Goal: Communication & Community: Answer question/provide support

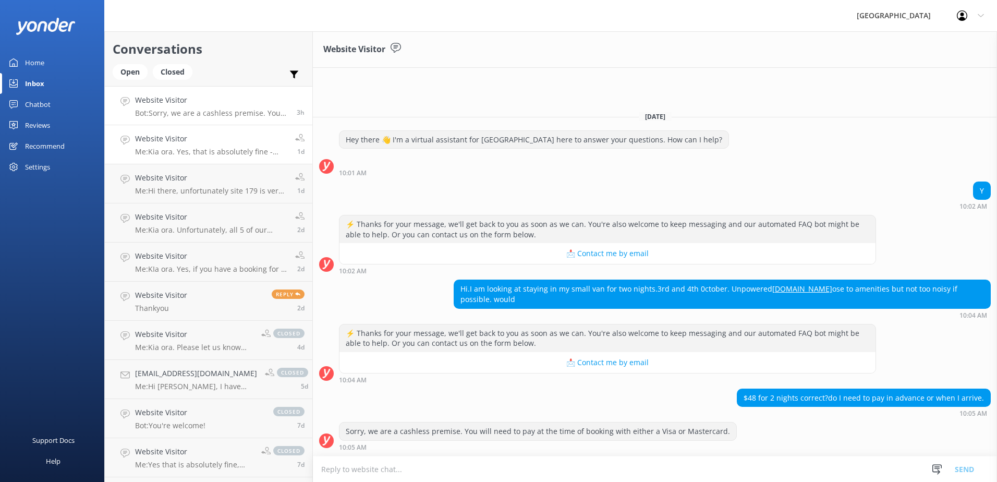
click at [230, 141] on h4 "Website Visitor" at bounding box center [211, 138] width 152 height 11
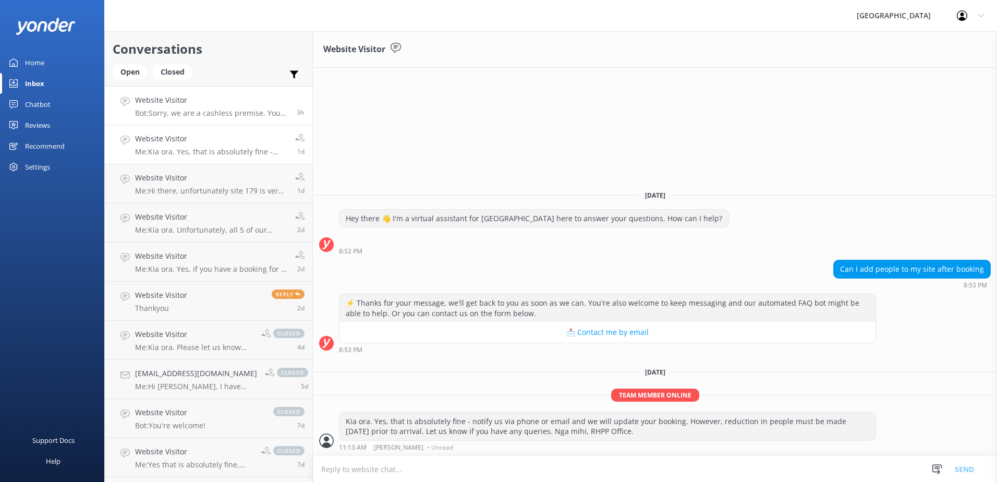
click at [233, 114] on p "Bot: Sorry, we are a cashless premise. You will need to pay at the time of book…" at bounding box center [212, 112] width 154 height 9
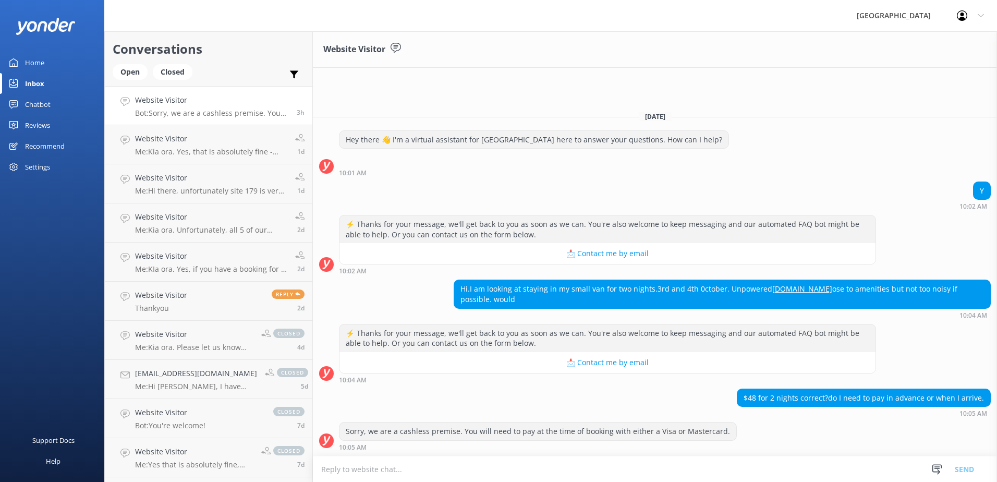
click at [795, 464] on textarea at bounding box center [655, 469] width 684 height 26
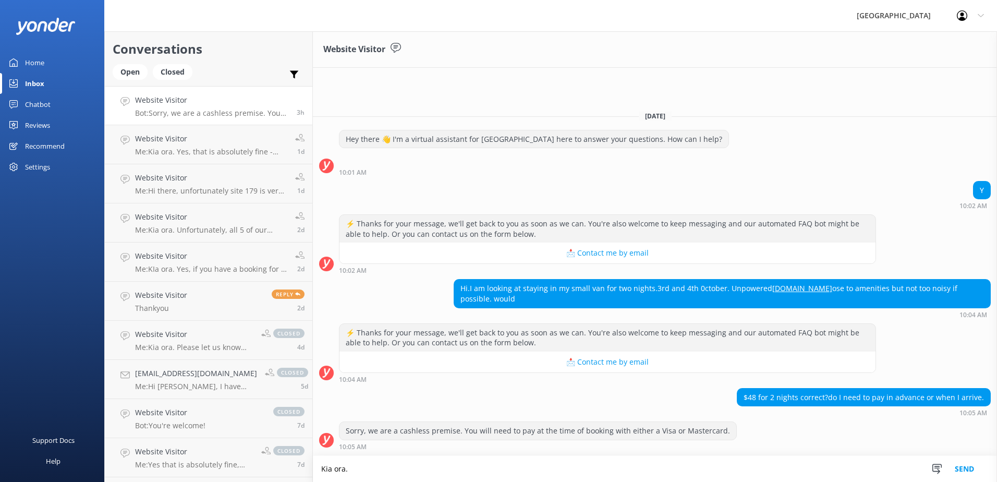
click at [352, 466] on textarea "Kia ora." at bounding box center [655, 469] width 684 height 26
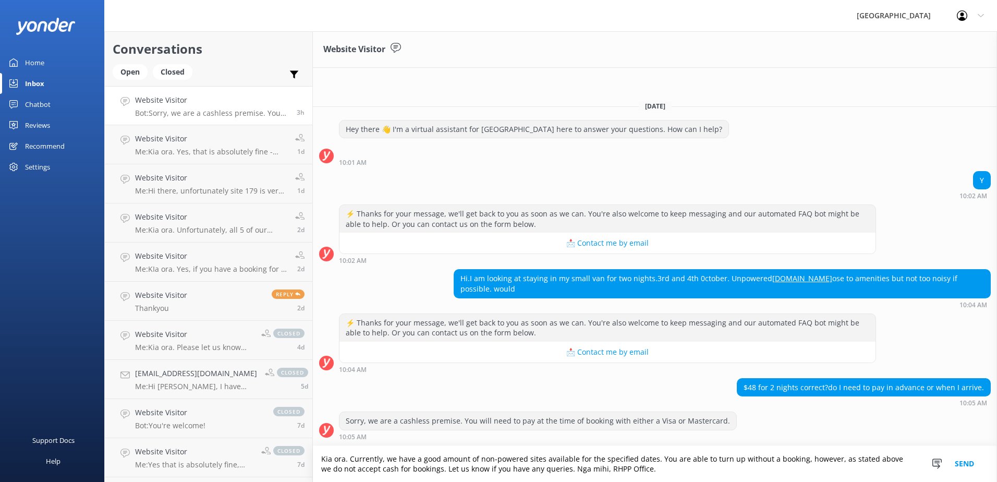
click at [654, 462] on textarea "Kia ora. Currently, we have a good amount of non-powered sites available for th…" at bounding box center [655, 464] width 684 height 36
click at [716, 472] on textarea "Kia ora. Currently, we have a good amount of non-powered sites available for th…" at bounding box center [655, 464] width 684 height 36
click at [698, 470] on textarea "Kia ora. Currently, we have a good amount of non-powered sites available for th…" at bounding box center [655, 464] width 684 height 36
click at [685, 472] on textarea "Kia ora. Currently, we have a good amount of non-powered sites available for th…" at bounding box center [655, 464] width 684 height 36
click at [692, 459] on textarea "Kia ora. Currently, we have a good amount of non-powered sites available for th…" at bounding box center [655, 464] width 684 height 36
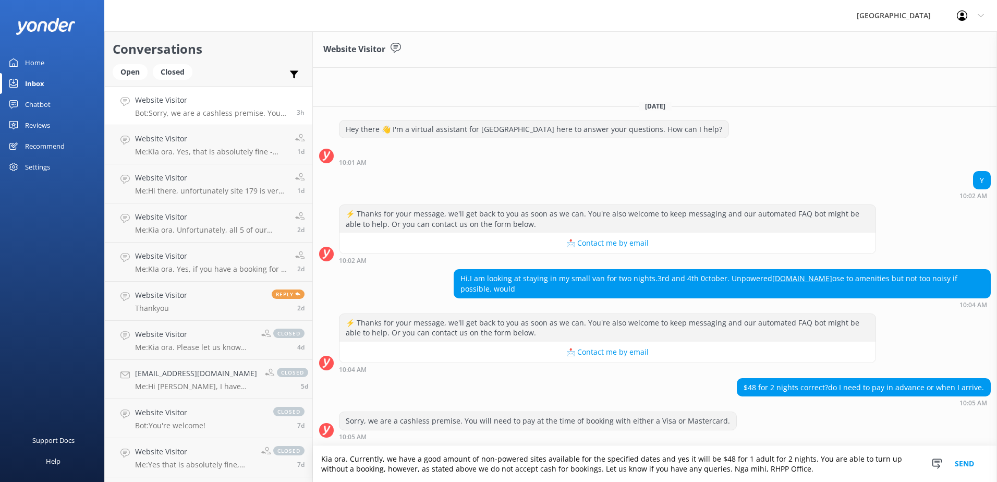
click at [419, 469] on textarea "Kia ora. Currently, we have a good amount of non-powered sites available for th…" at bounding box center [655, 464] width 684 height 36
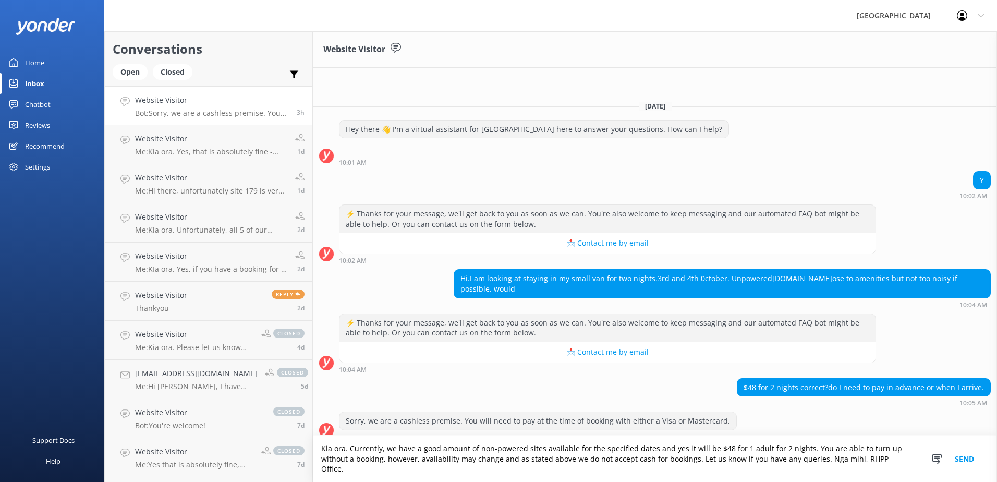
click at [691, 470] on textarea "Kia ora. Currently, we have a good amount of non-powered sites available for th…" at bounding box center [655, 459] width 684 height 46
type textarea "Kia ora. Currently, we have a good amount of non-powered sites available for th…"
click at [964, 462] on button "Send" at bounding box center [964, 459] width 39 height 46
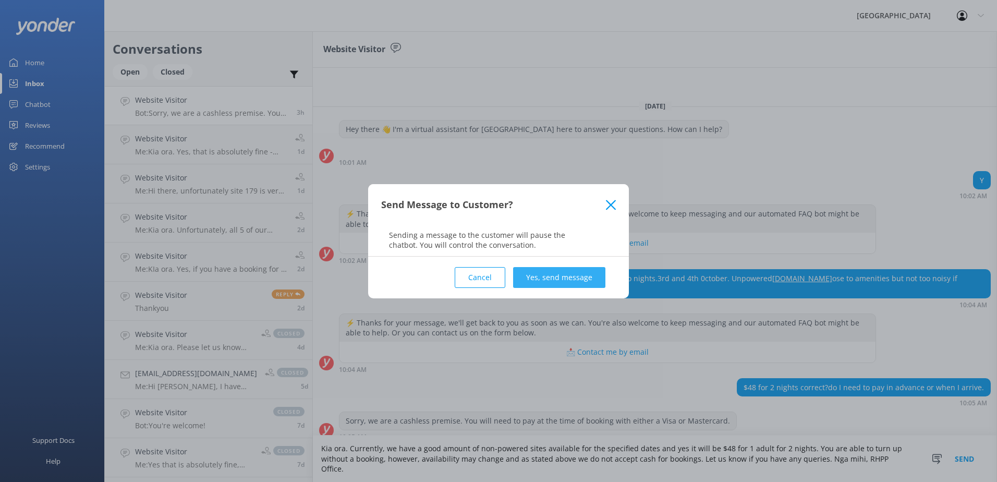
click at [579, 270] on button "Yes, send message" at bounding box center [559, 277] width 92 height 21
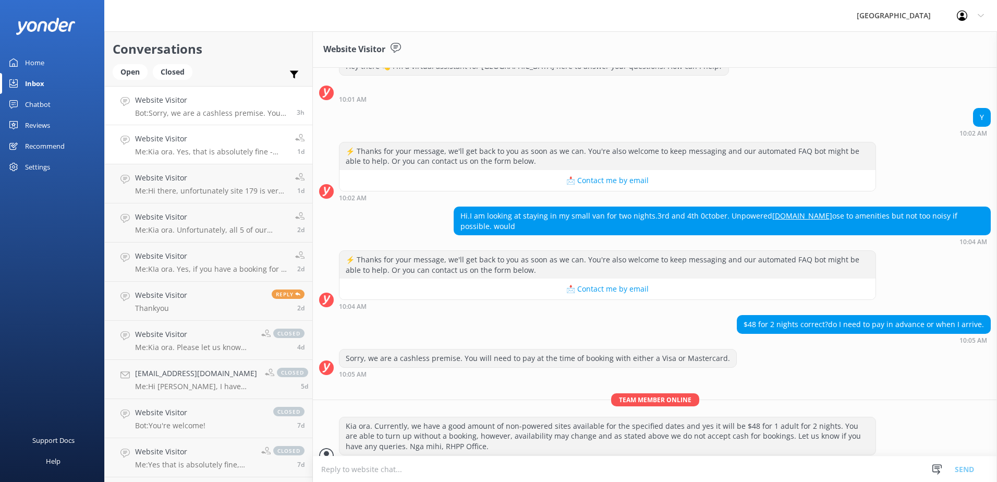
scroll to position [43, 0]
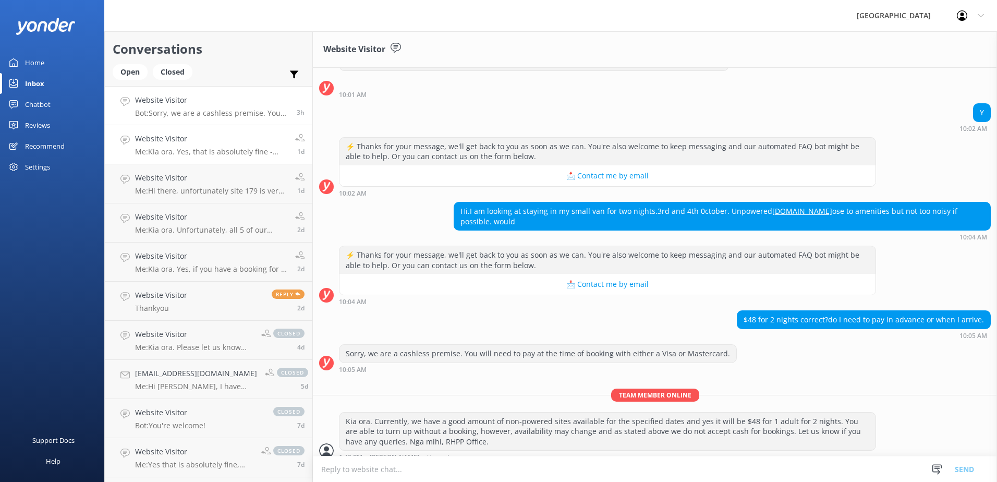
click at [207, 150] on p "Me: Kia ora. Yes, that is absolutely fine - notify us via phone or email and we…" at bounding box center [211, 151] width 152 height 9
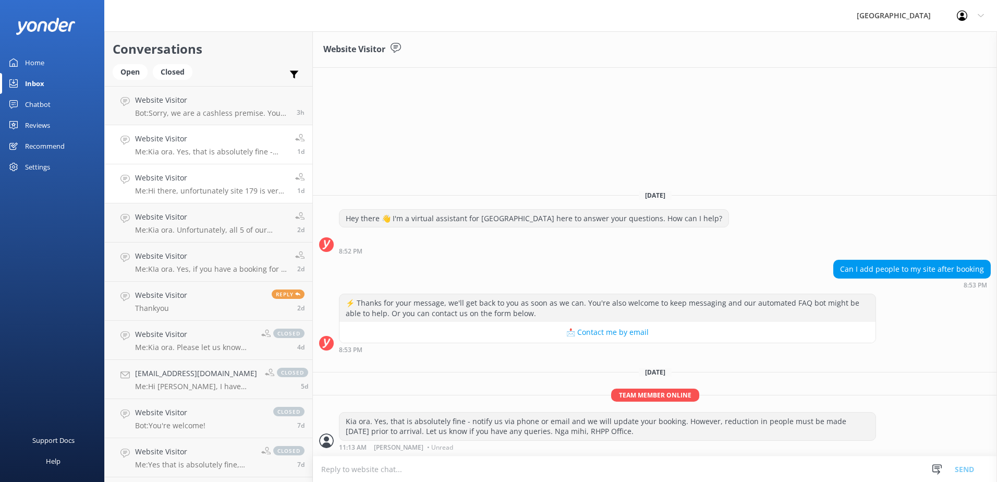
click at [212, 172] on h4 "Website Visitor" at bounding box center [211, 177] width 152 height 11
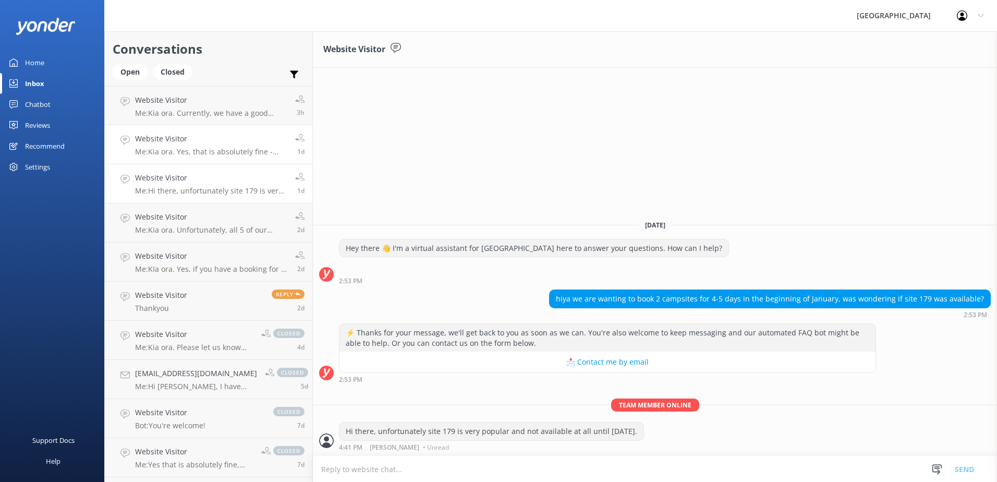
click at [209, 147] on p "Me: Kia ora. Yes, that is absolutely fine - notify us via phone or email and we…" at bounding box center [211, 151] width 152 height 9
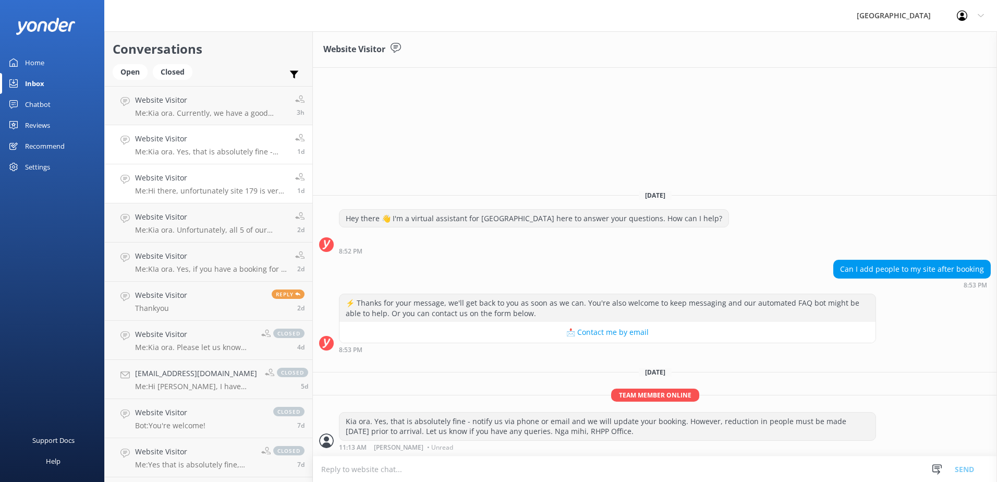
click at [239, 184] on h4 "Website Visitor" at bounding box center [211, 177] width 152 height 11
